Goal: Complete application form: Complete application form

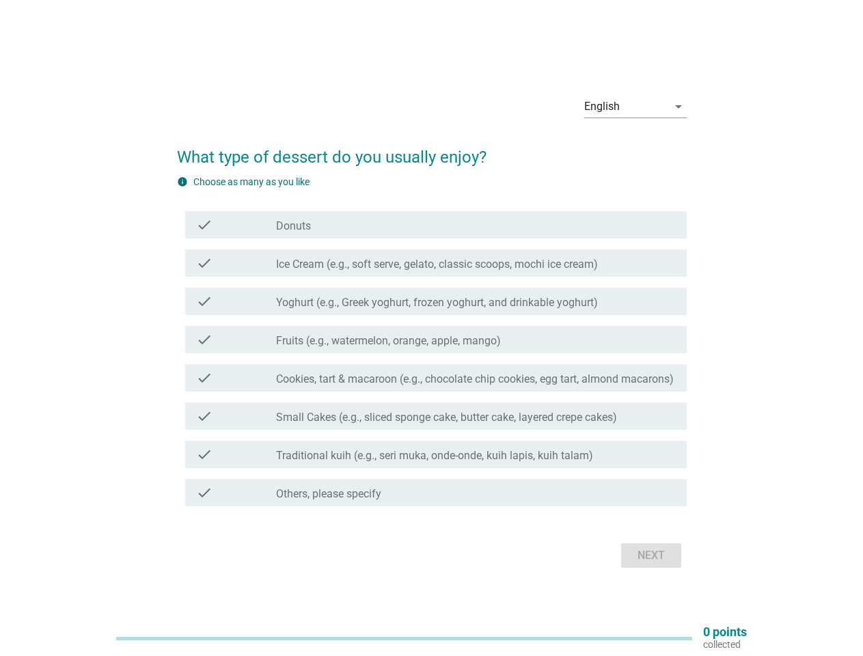
click at [432, 328] on div "check check_box_outline_blank Fruits (e.g., watermelon, orange, apple, mango)" at bounding box center [435, 339] width 501 height 27
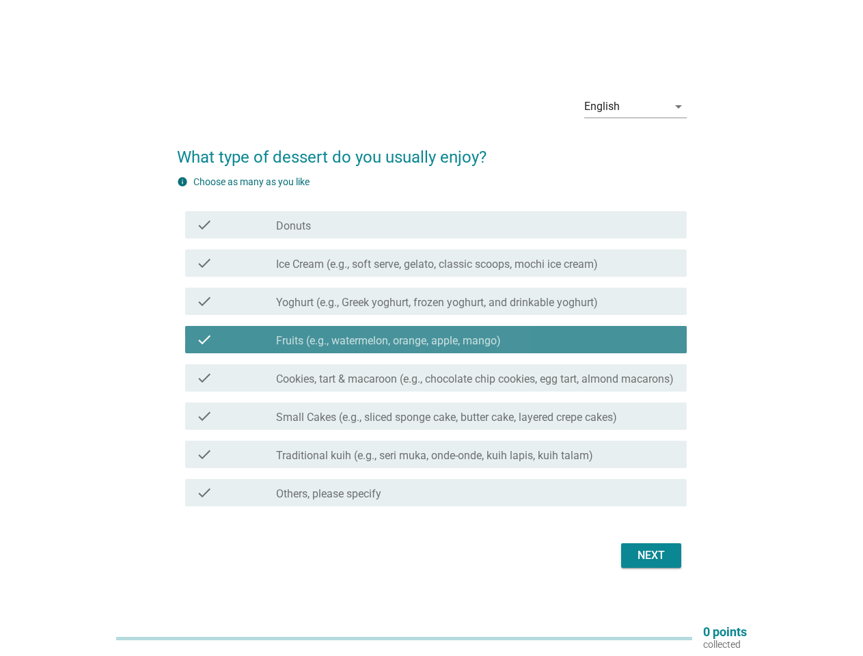
click at [635, 107] on div "English" at bounding box center [625, 107] width 83 height 22
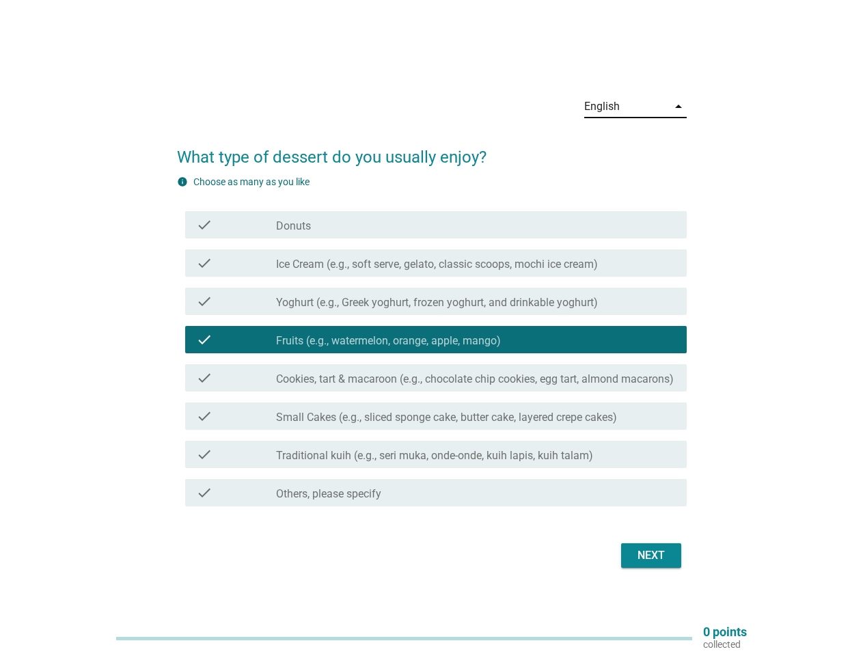
click at [432, 343] on label "Fruits (e.g., watermelon, orange, apple, mango)" at bounding box center [388, 341] width 225 height 14
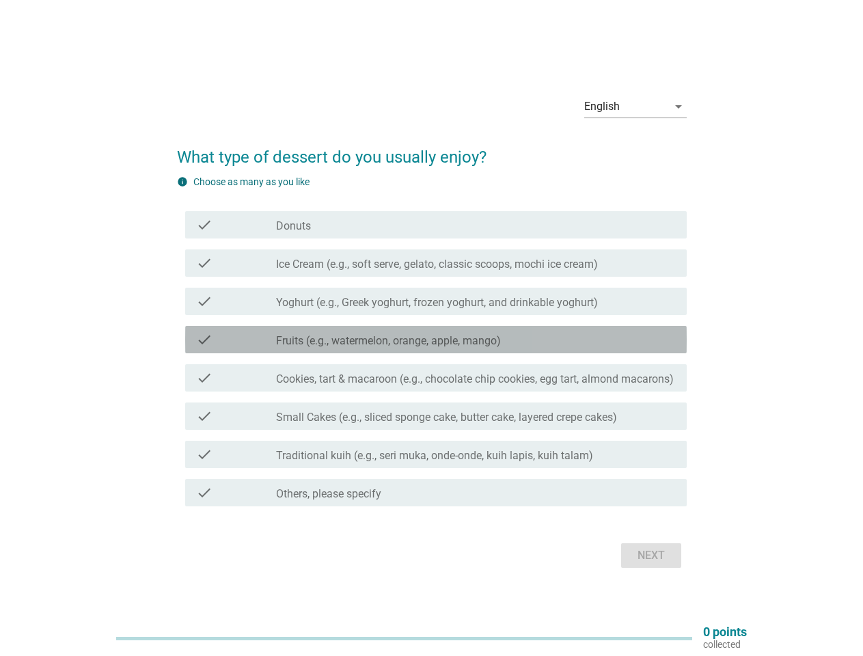
click at [436, 225] on div "check_box_outline_blank Donuts" at bounding box center [476, 225] width 400 height 16
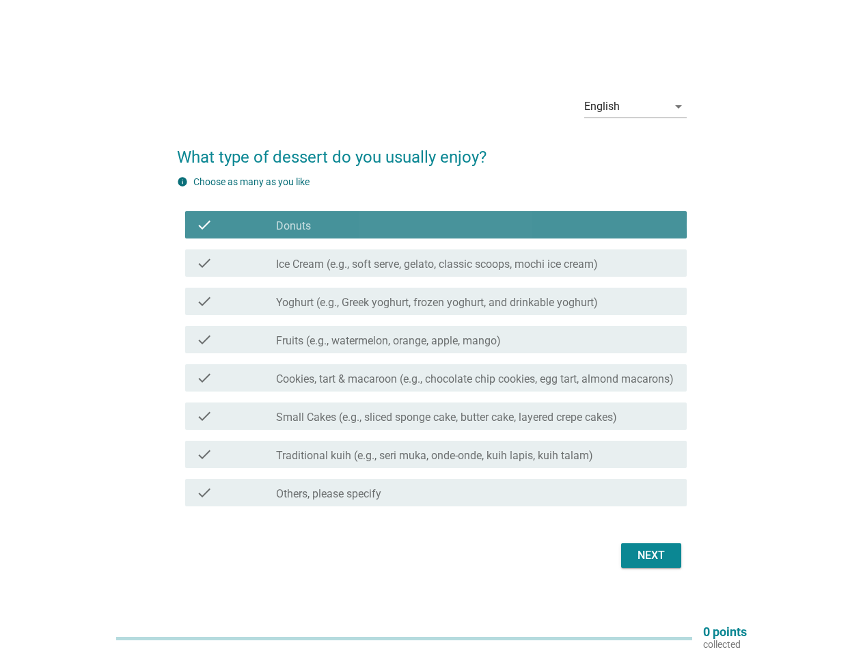
click at [436, 225] on div "check_box_outline_blank Donuts" at bounding box center [476, 225] width 400 height 16
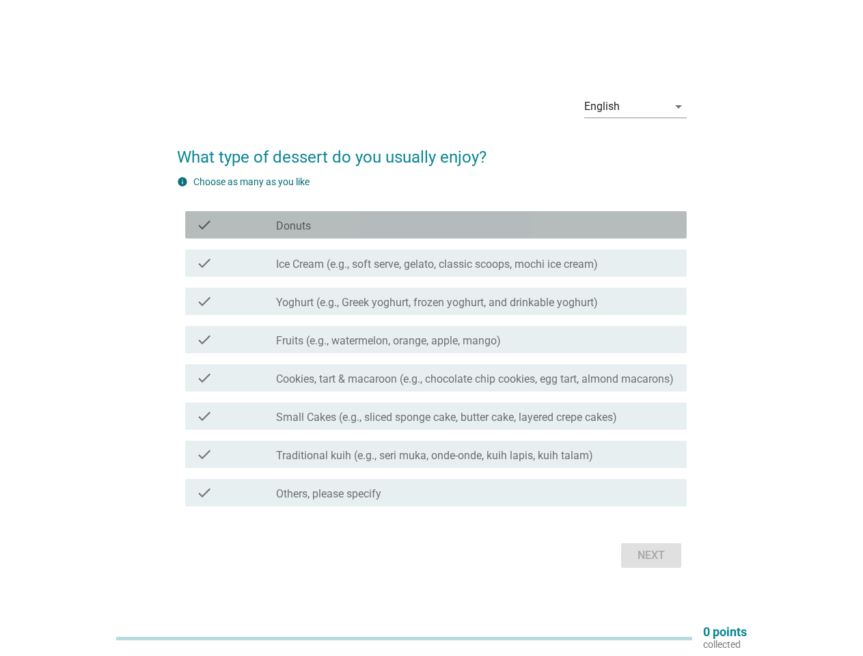
click at [293, 226] on label "Donuts" at bounding box center [293, 226] width 35 height 14
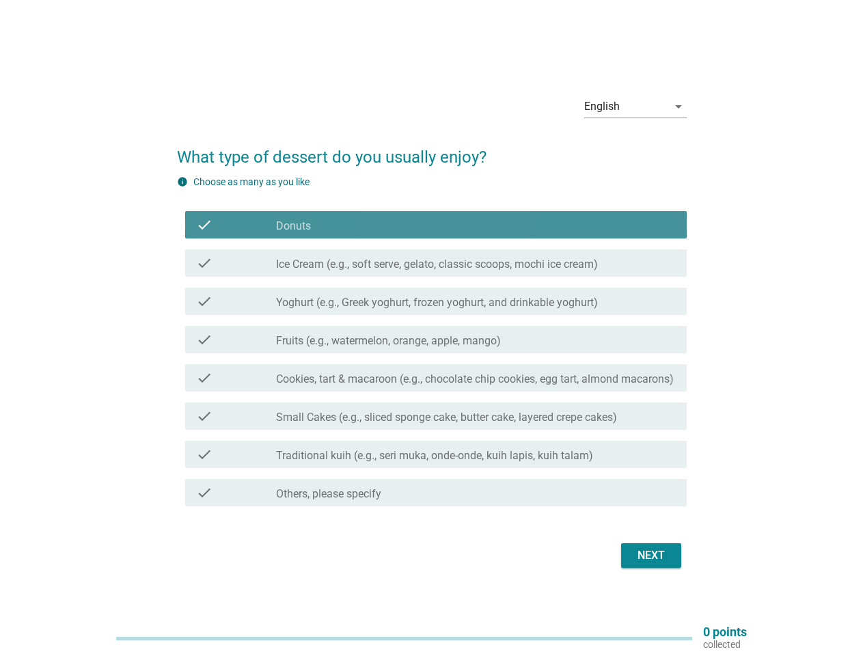
click at [293, 226] on label "Donuts" at bounding box center [293, 226] width 35 height 14
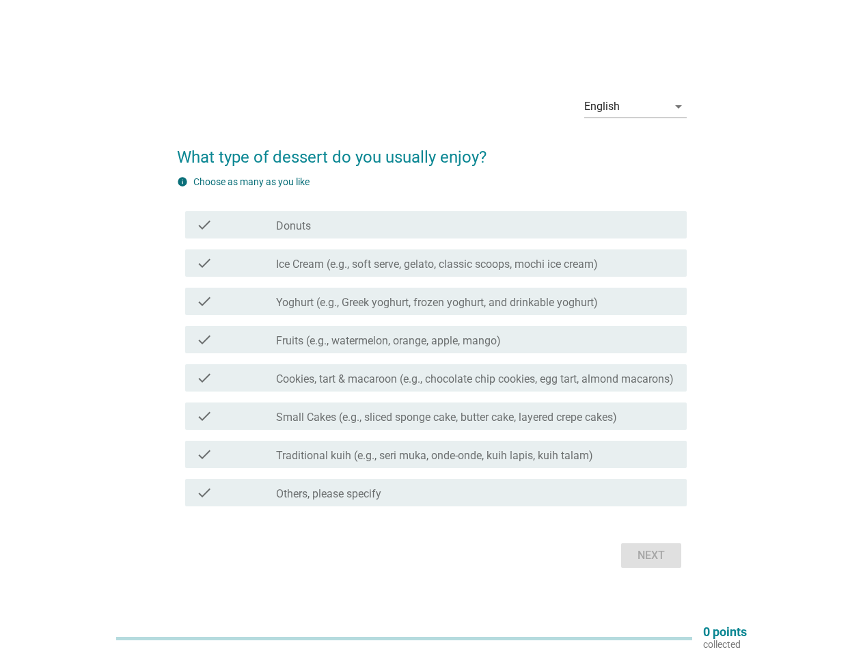
click at [436, 263] on label "Ice Cream (e.g., soft serve, gelato, classic scoops, mochi ice cream)" at bounding box center [437, 265] width 322 height 14
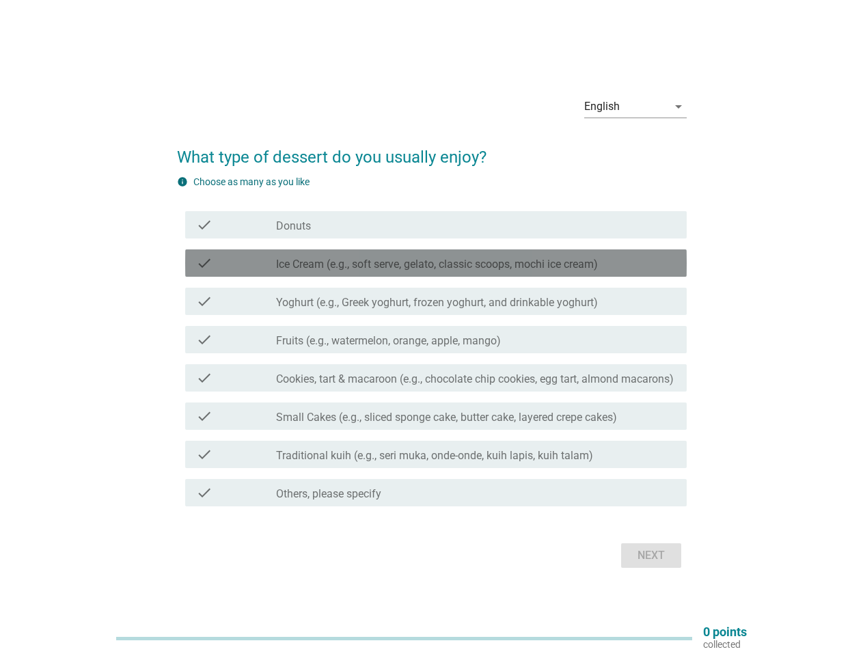
click at [436, 264] on label "Ice Cream (e.g., soft serve, gelato, classic scoops, mochi ice cream)" at bounding box center [437, 265] width 322 height 14
